Goal: Navigation & Orientation: Find specific page/section

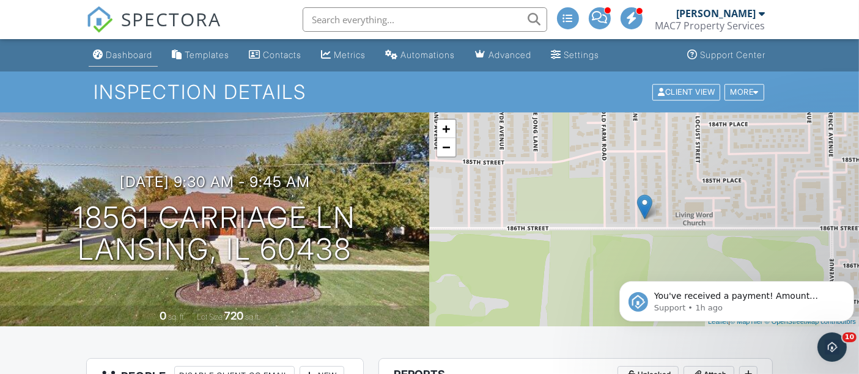
click at [134, 57] on div "Dashboard" at bounding box center [129, 55] width 46 height 10
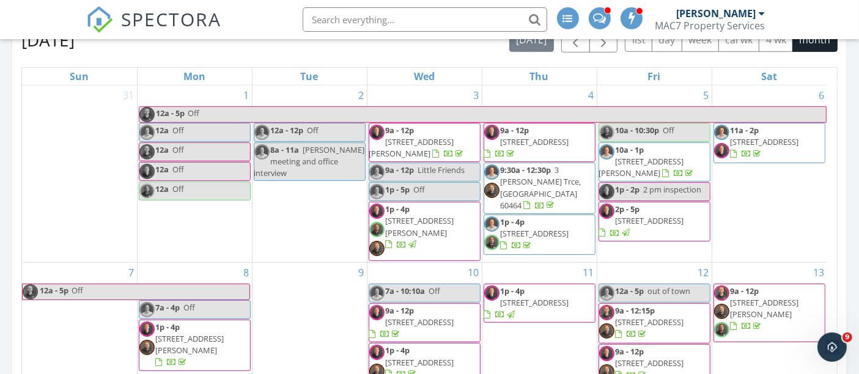
click at [463, 237] on span "1p - 4p 4 Tournament Dr N, Hawthorn Woods 60047" at bounding box center [424, 232] width 111 height 56
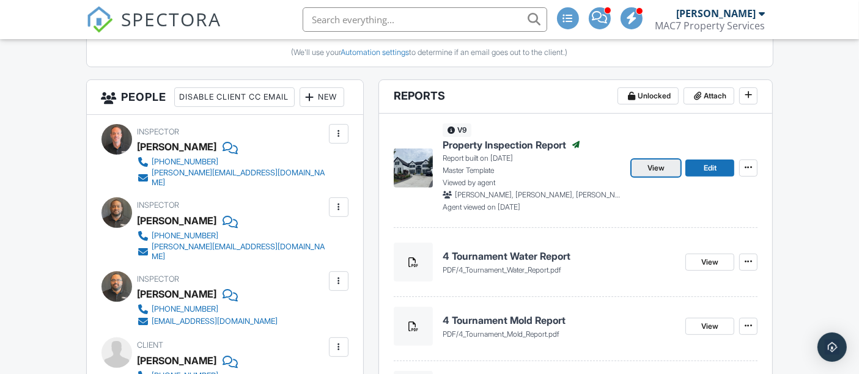
click at [648, 164] on span "View" at bounding box center [655, 168] width 17 height 12
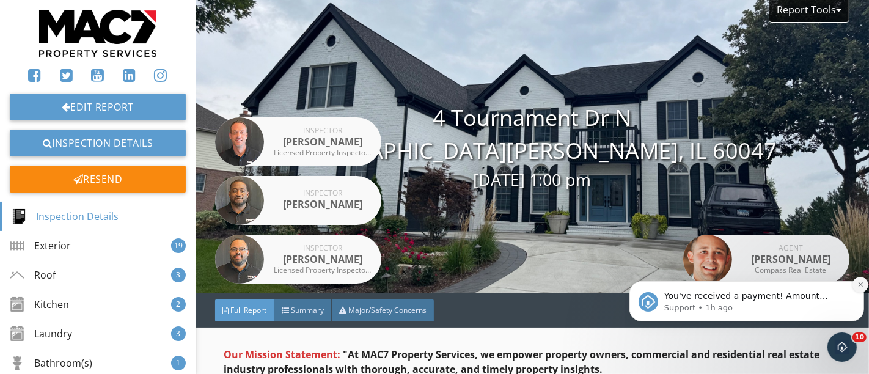
click at [862, 285] on icon "Dismiss notification" at bounding box center [859, 284] width 4 height 4
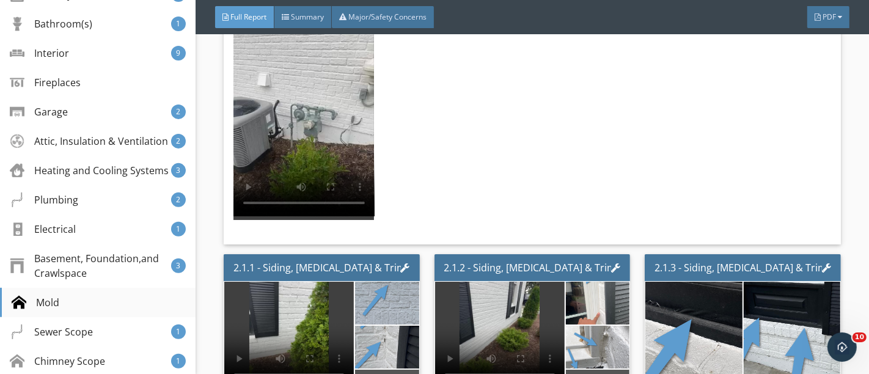
scroll to position [679, 0]
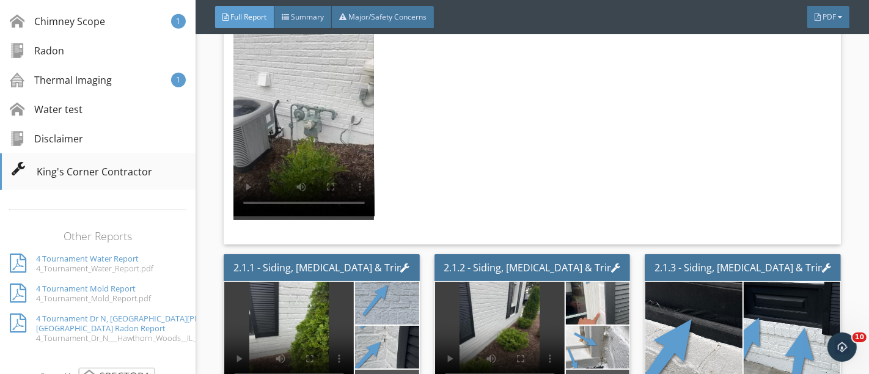
click at [68, 179] on span "King's Corner Contractor" at bounding box center [95, 171] width 116 height 15
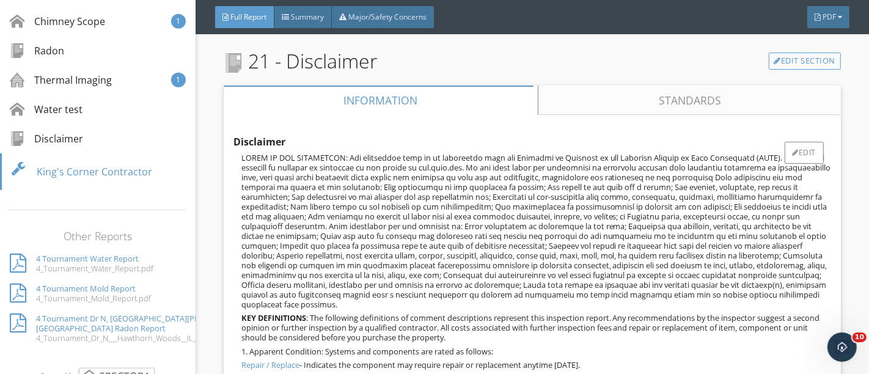
scroll to position [21996, 0]
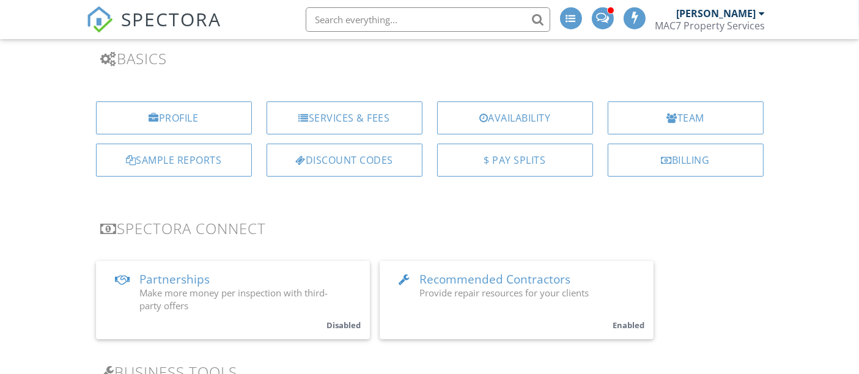
scroll to position [136, 0]
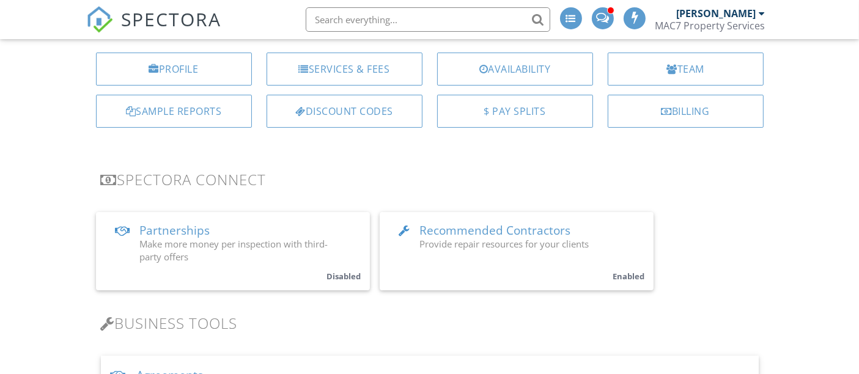
click at [583, 259] on link "Recommended Contractors Provide repair resources for your clients Enabled" at bounding box center [517, 251] width 274 height 78
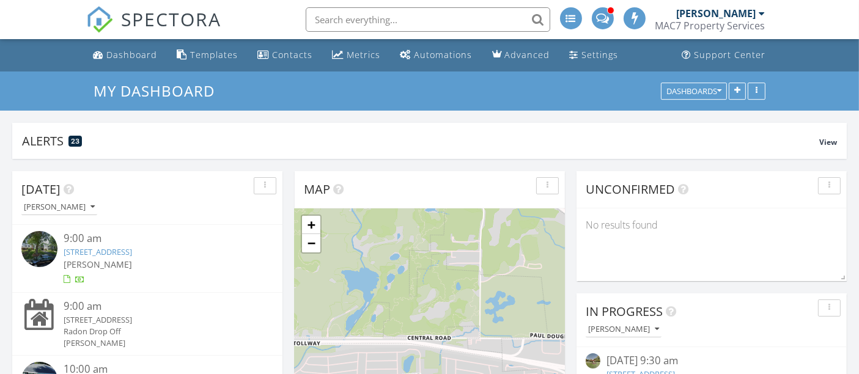
scroll to position [6, 6]
